Goal: Task Accomplishment & Management: Complete application form

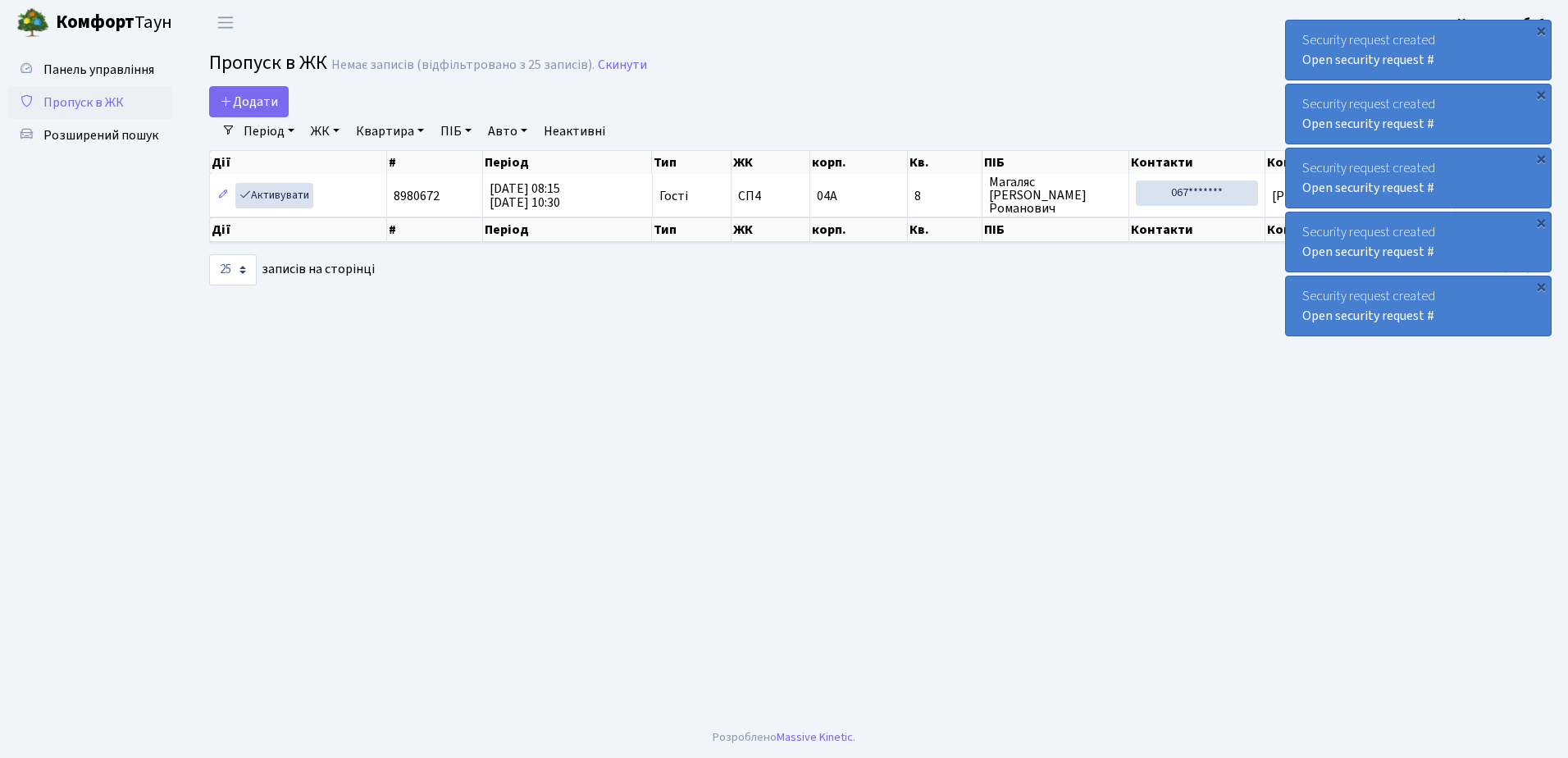
select select "25"
click at [249, 95] on span "Додати" at bounding box center [248, 102] width 59 height 18
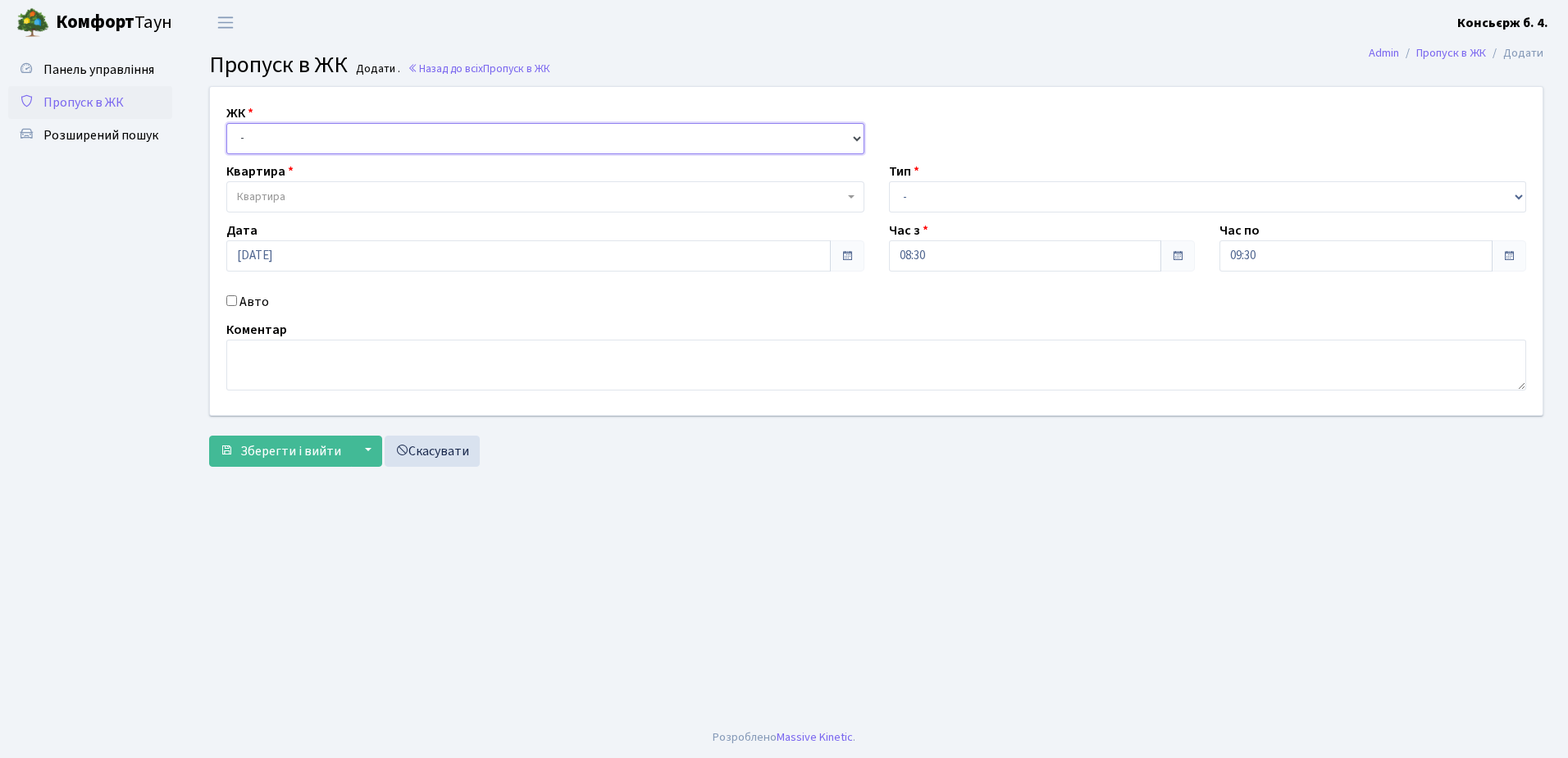
click at [353, 137] on select "- СП4, Столичне шосе, 5" at bounding box center [545, 139] width 638 height 32
select select "325"
click at [226, 123] on select "- СП4, Столичне шосе, 5" at bounding box center [545, 139] width 638 height 32
select select
click at [345, 196] on span "Квартира" at bounding box center [540, 196] width 607 height 16
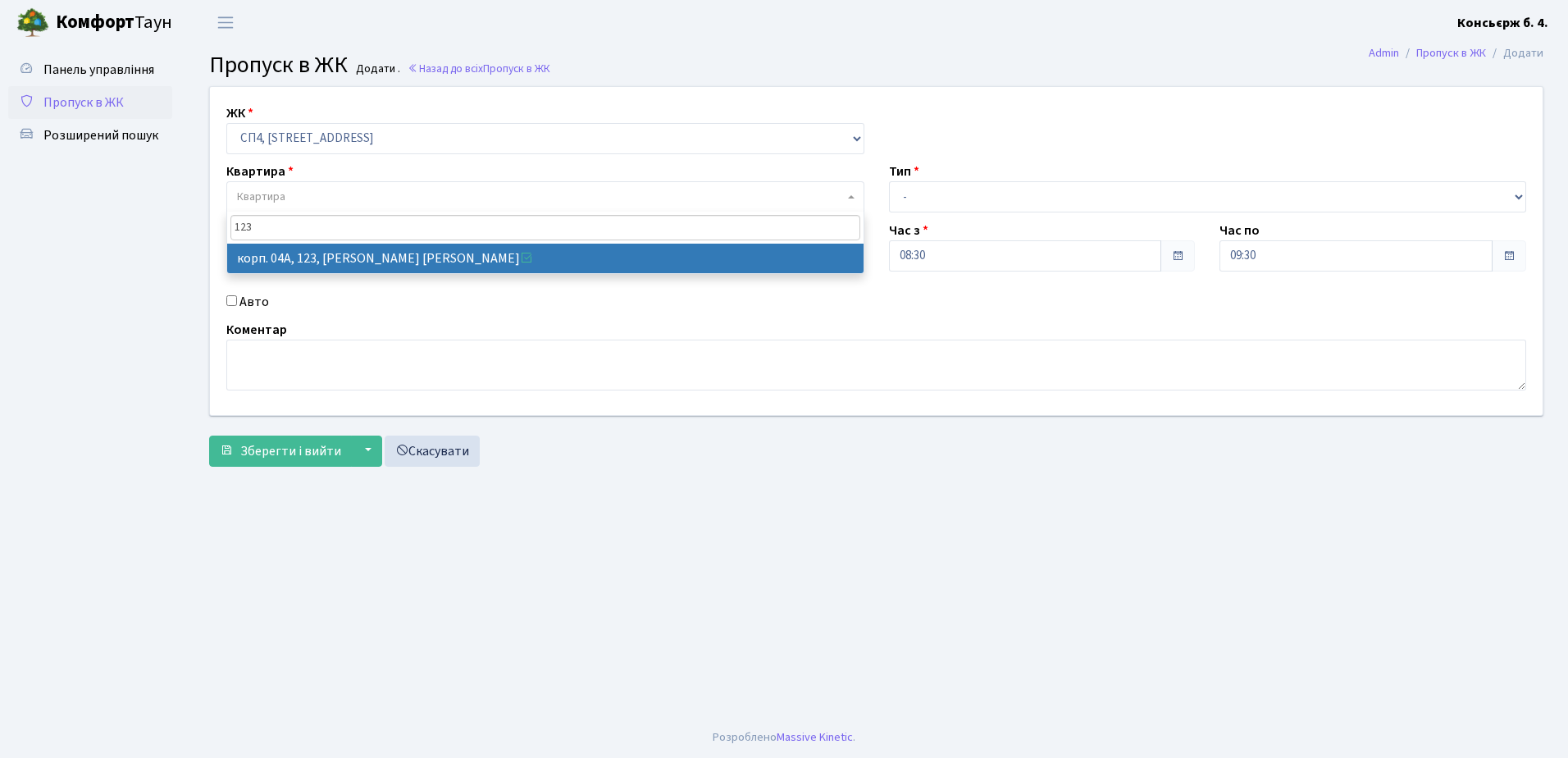
type input "123"
select select "21151"
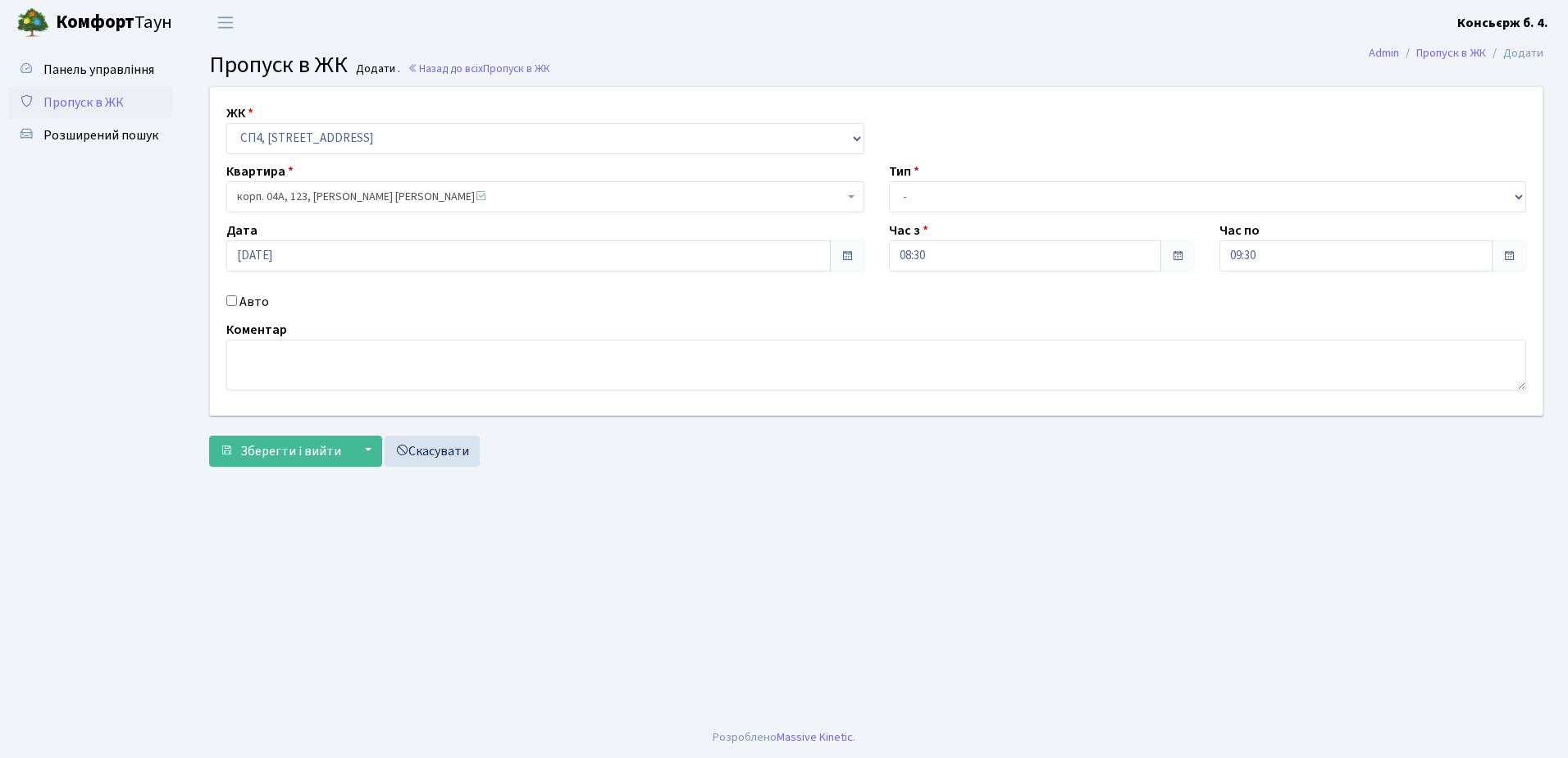
click at [232, 301] on input "Авто" at bounding box center [231, 301] width 11 height 11
checkbox input "true"
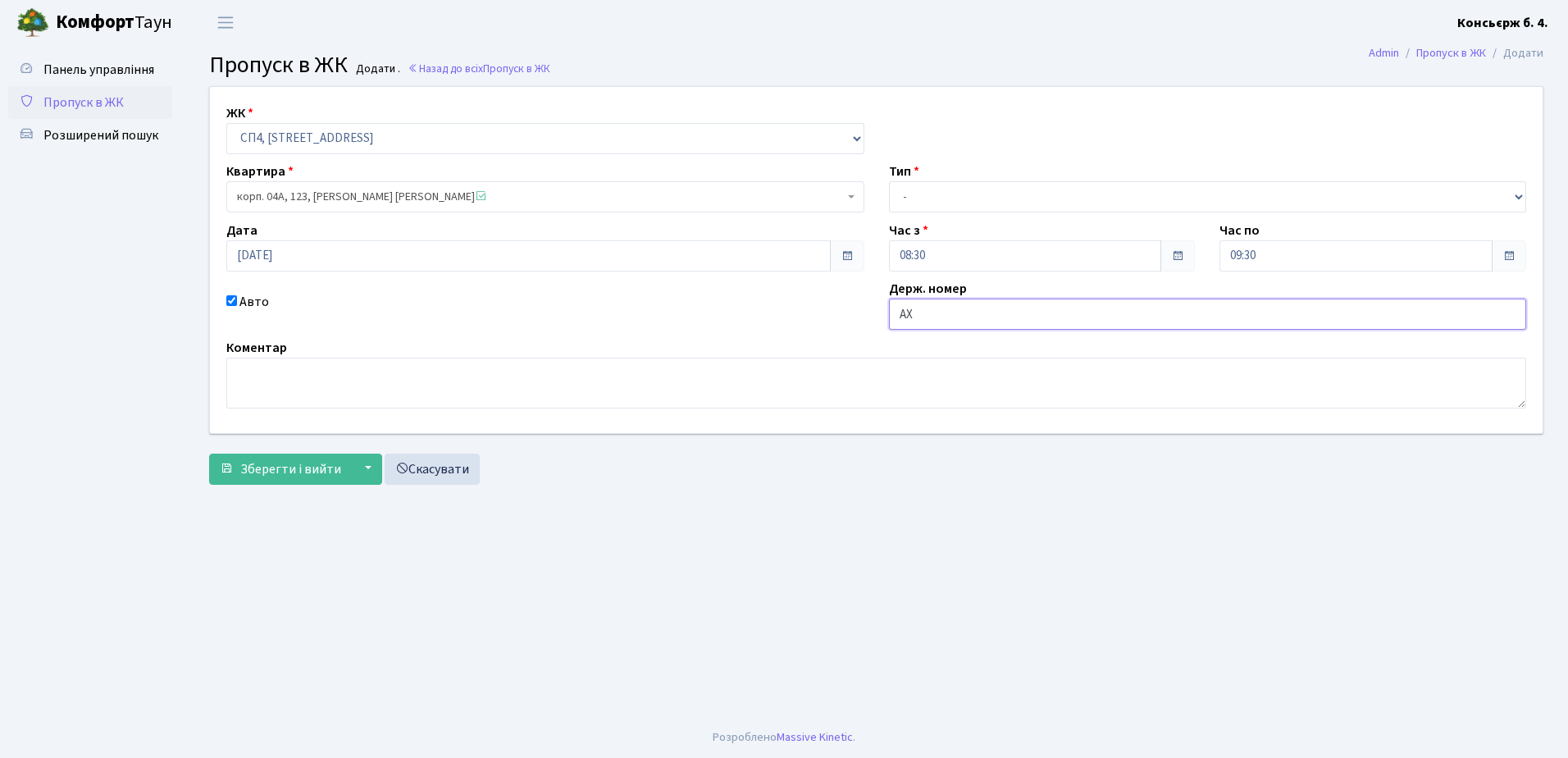
type input "АХ"
click at [1067, 196] on select "- Доставка Таксі Гості Сервіс" at bounding box center [1207, 196] width 638 height 32
select select "1"
click at [888, 181] on select "- Доставка Таксі Гості Сервіс" at bounding box center [1207, 196] width 638 height 32
click at [940, 315] on input "АХ" at bounding box center [1207, 314] width 638 height 32
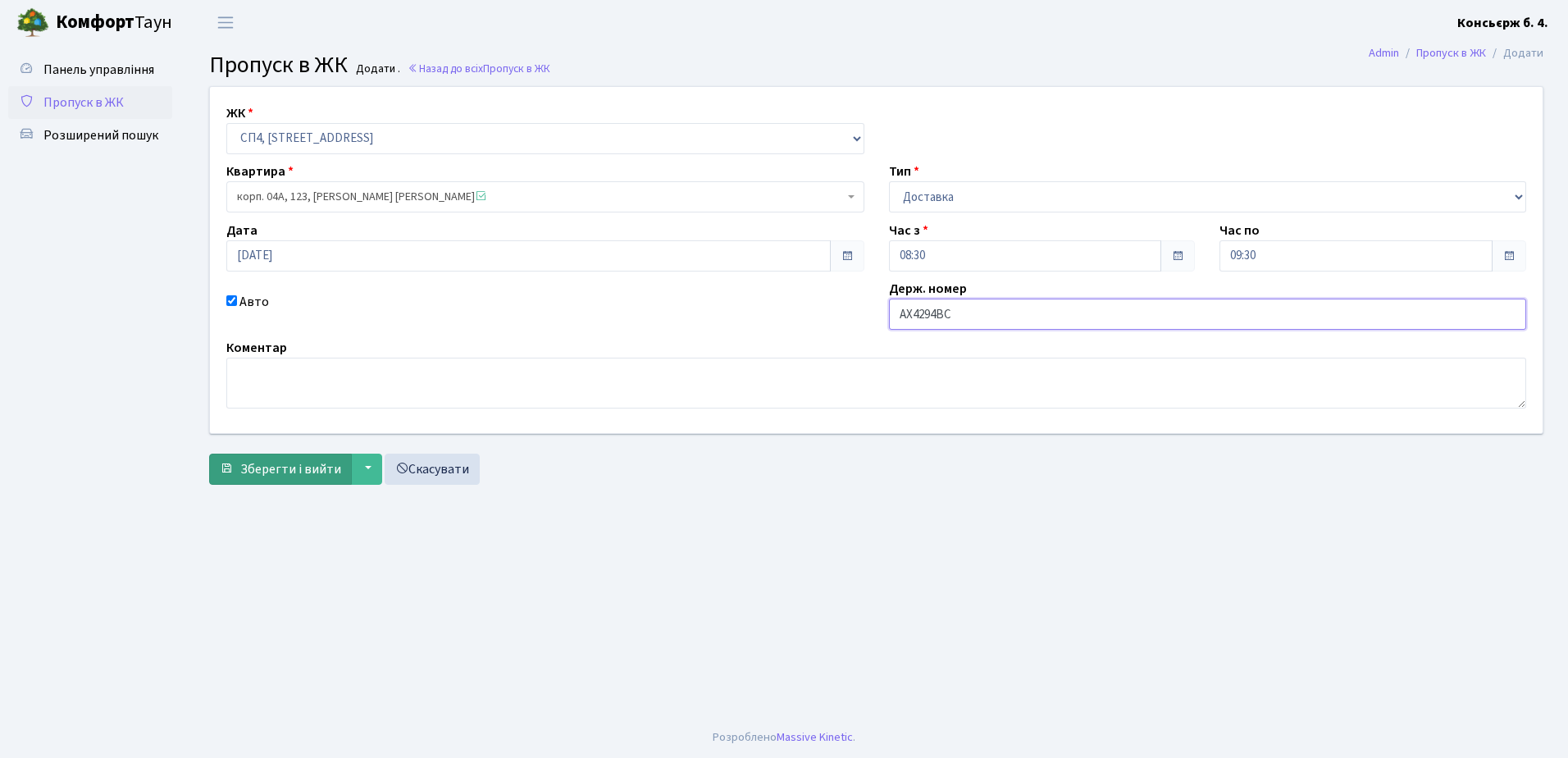
type input "АХ4294ВС"
click at [273, 460] on span "Зберегти і вийти" at bounding box center [291, 469] width 101 height 18
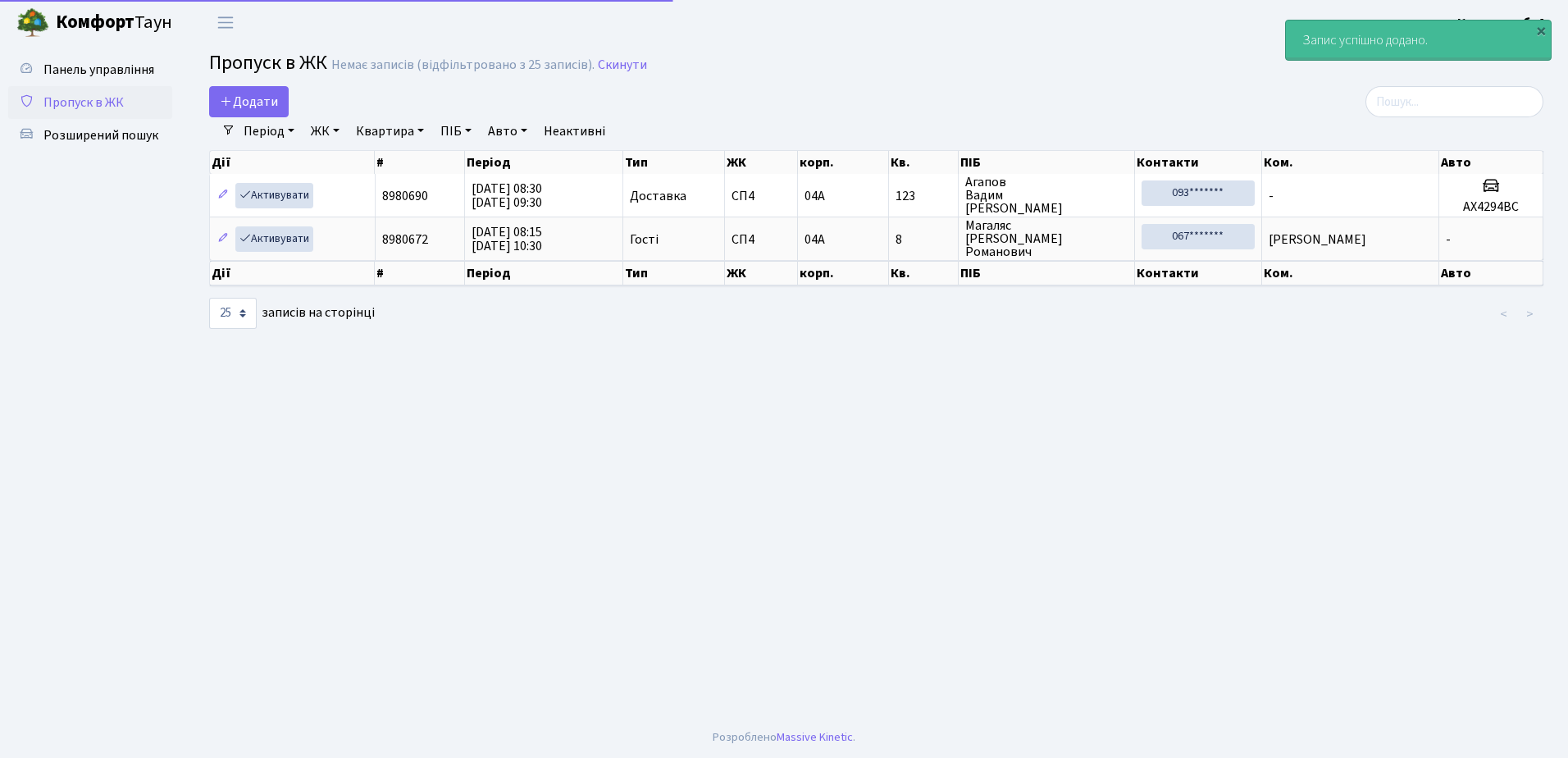
select select "25"
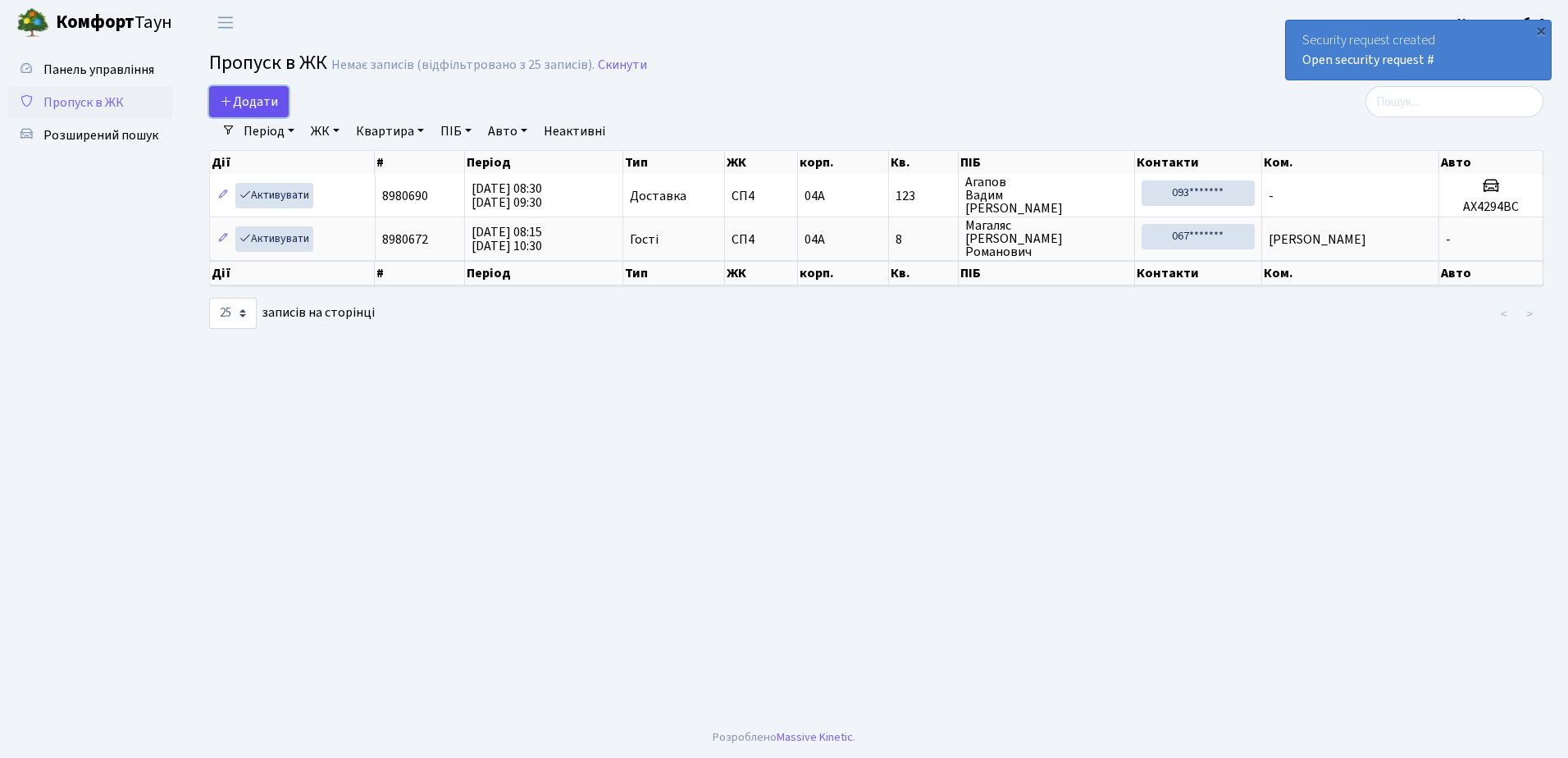
click at [240, 98] on span "Додати" at bounding box center [248, 102] width 59 height 18
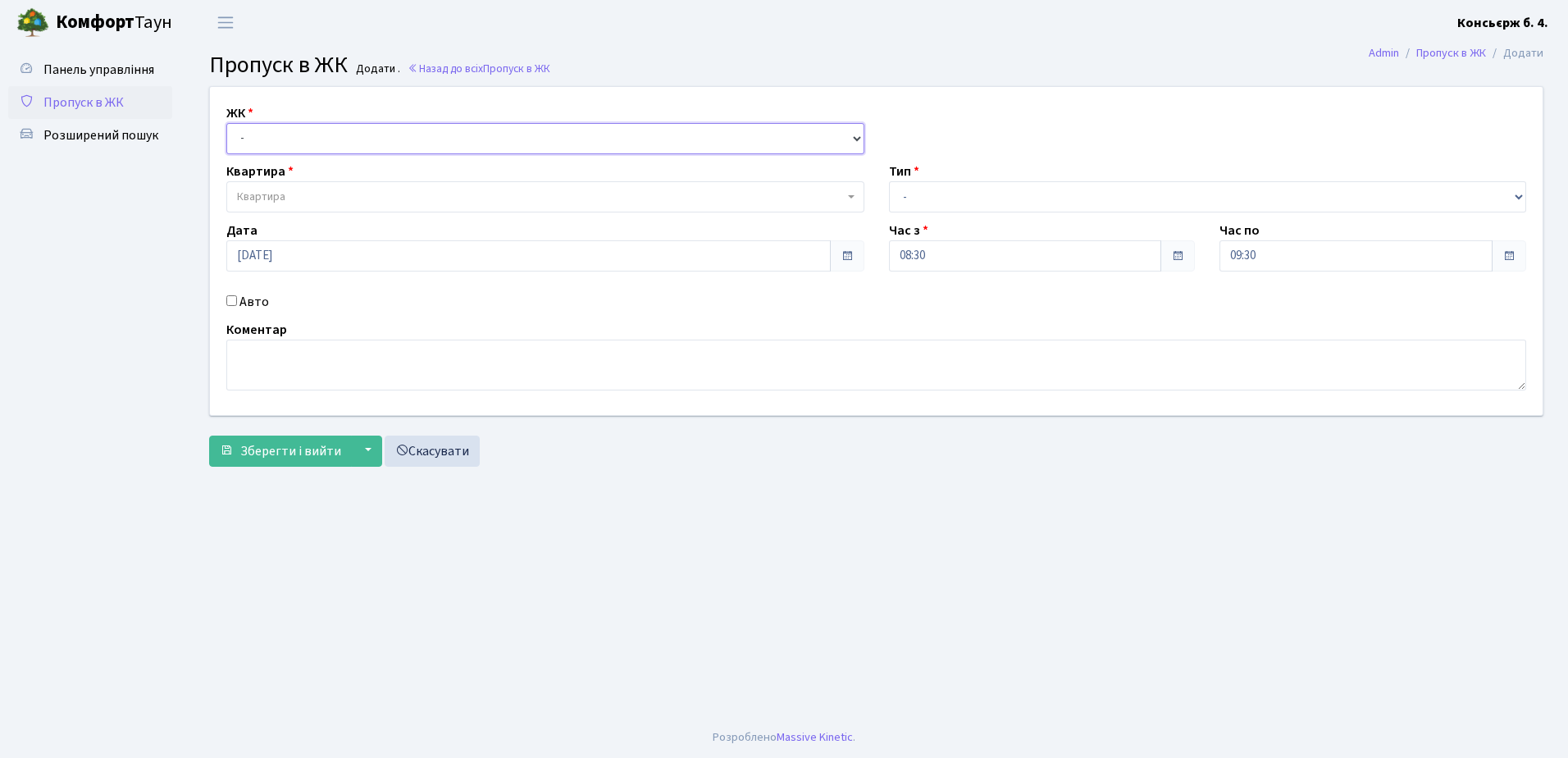
click at [373, 136] on select "- [STREET_ADDRESS]" at bounding box center [545, 139] width 638 height 32
select select "325"
click at [226, 123] on select "- [STREET_ADDRESS]" at bounding box center [545, 139] width 638 height 32
select select
click at [375, 195] on span "Квартира" at bounding box center [540, 196] width 607 height 16
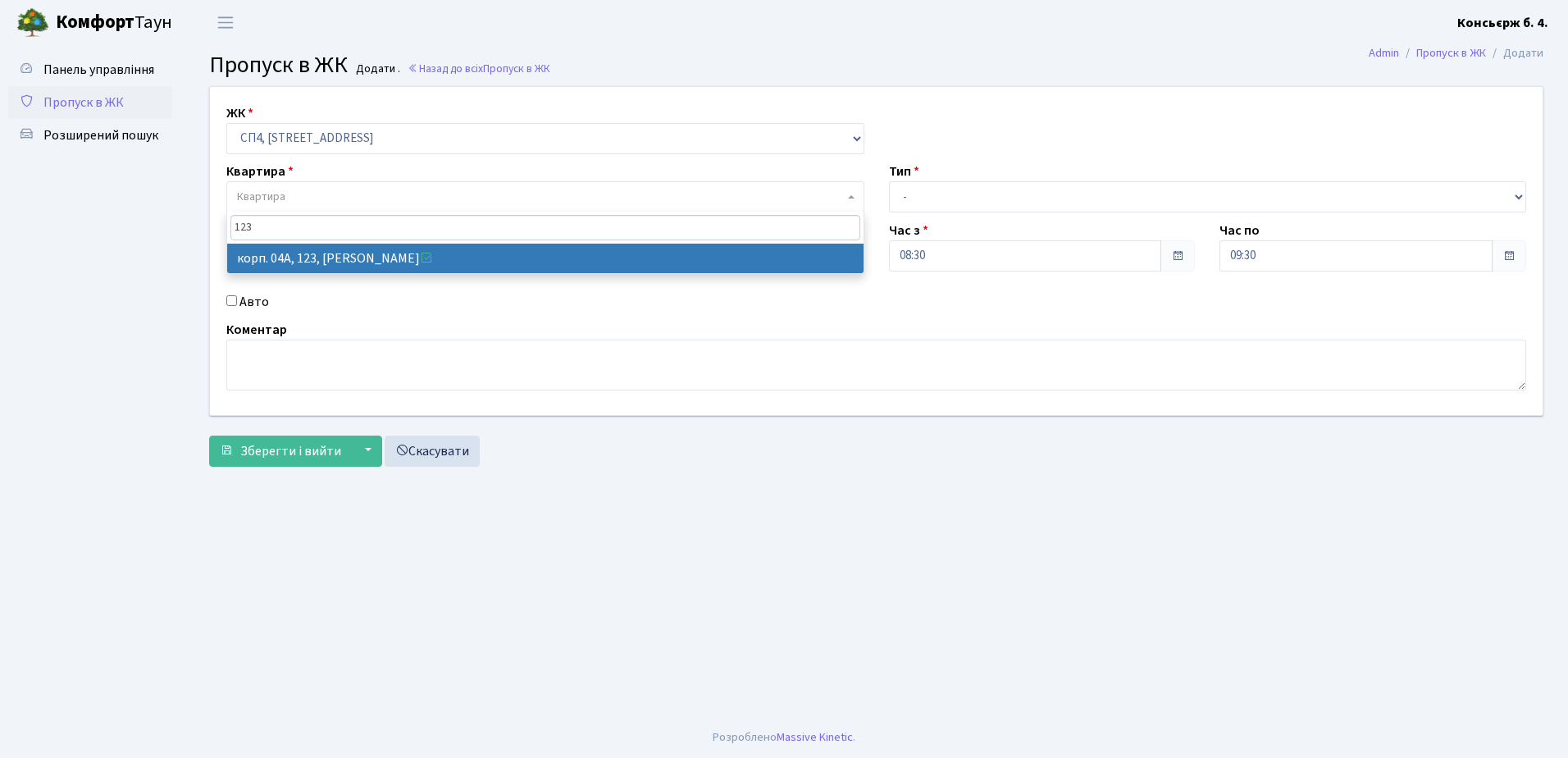
type input "123"
select select "21151"
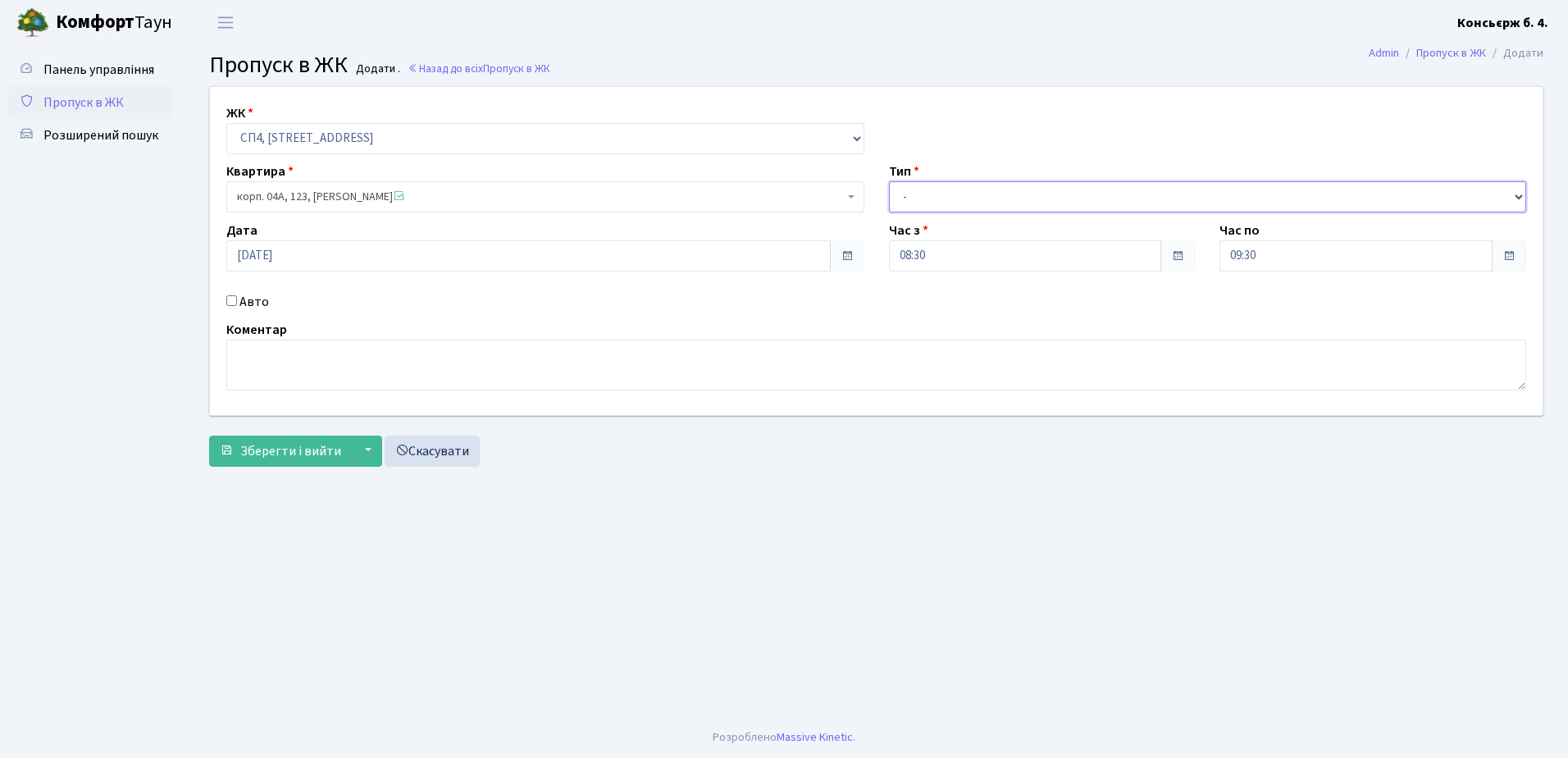
click at [964, 198] on select "- Доставка Таксі Гості Сервіс" at bounding box center [1207, 196] width 638 height 32
select select "18"
click at [888, 181] on select "- Доставка Таксі Гості Сервіс" at bounding box center [1207, 196] width 638 height 32
click at [556, 365] on textarea at bounding box center [876, 365] width 1300 height 50
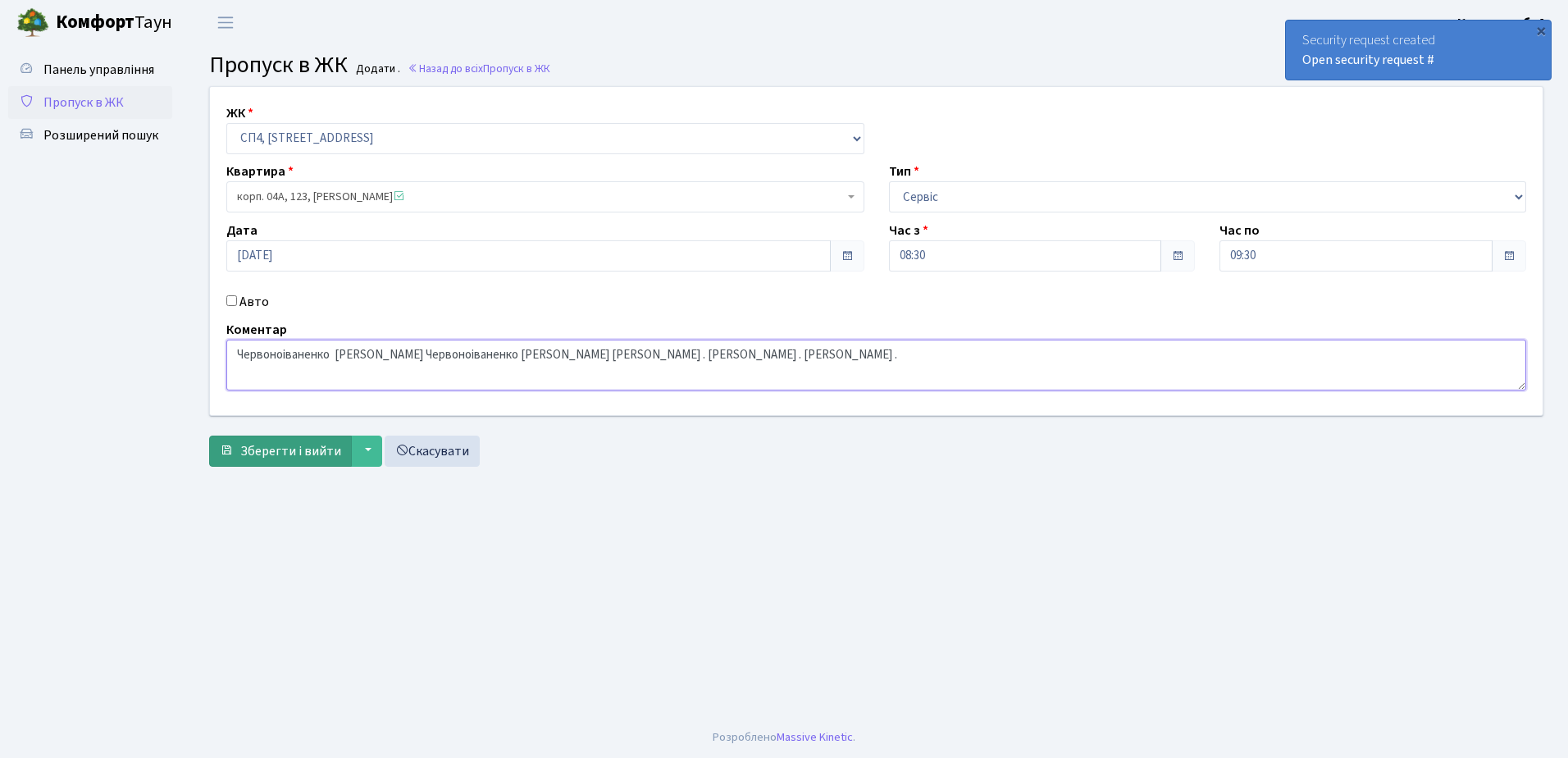
type textarea "Червоноіваненко К . Червоноіваненко В . Кальчук . Юрьєв . Щерба ."
click at [278, 449] on span "Зберегти і вийти" at bounding box center [291, 451] width 101 height 18
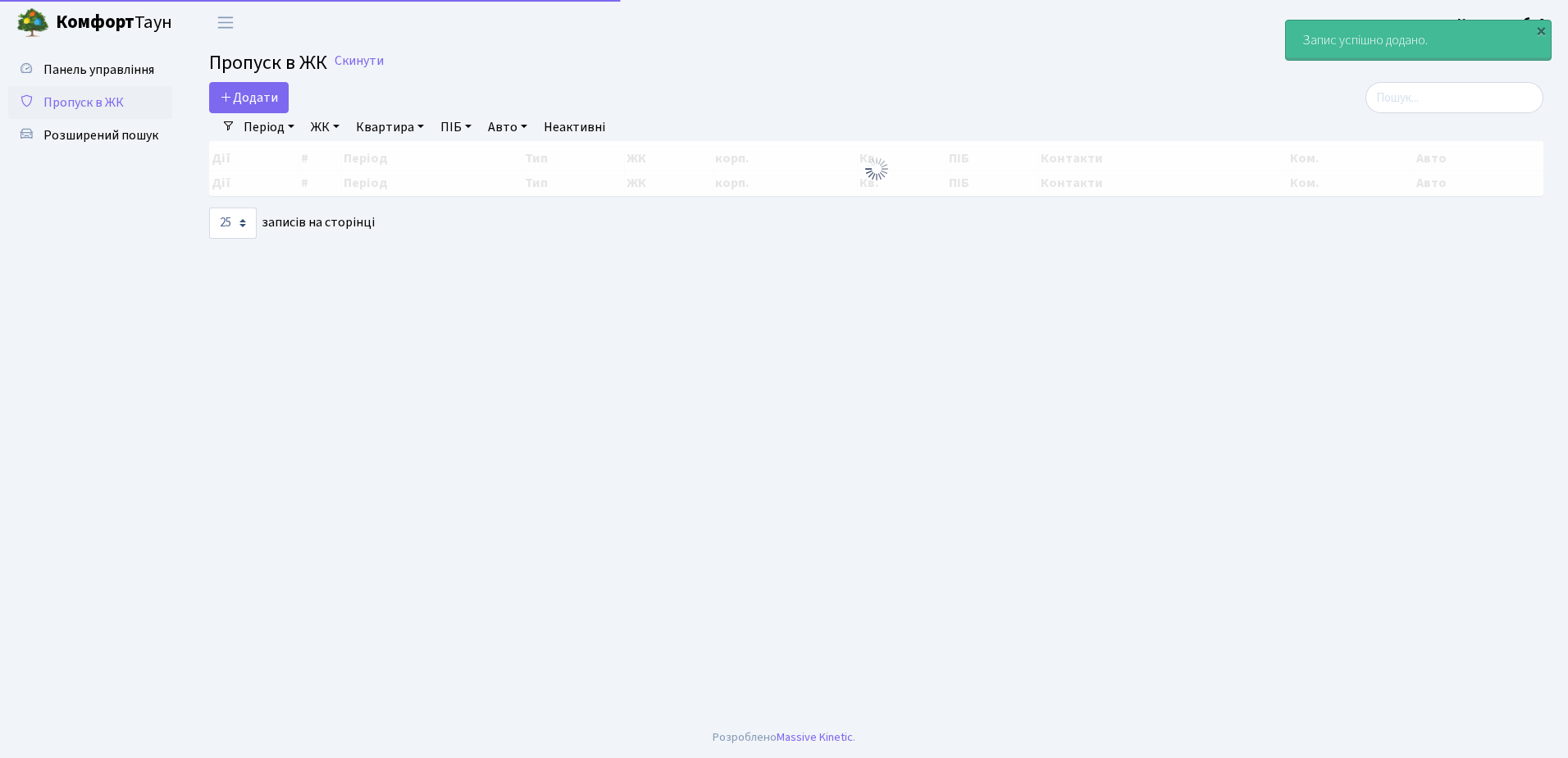
select select "25"
